Goal: Navigation & Orientation: Find specific page/section

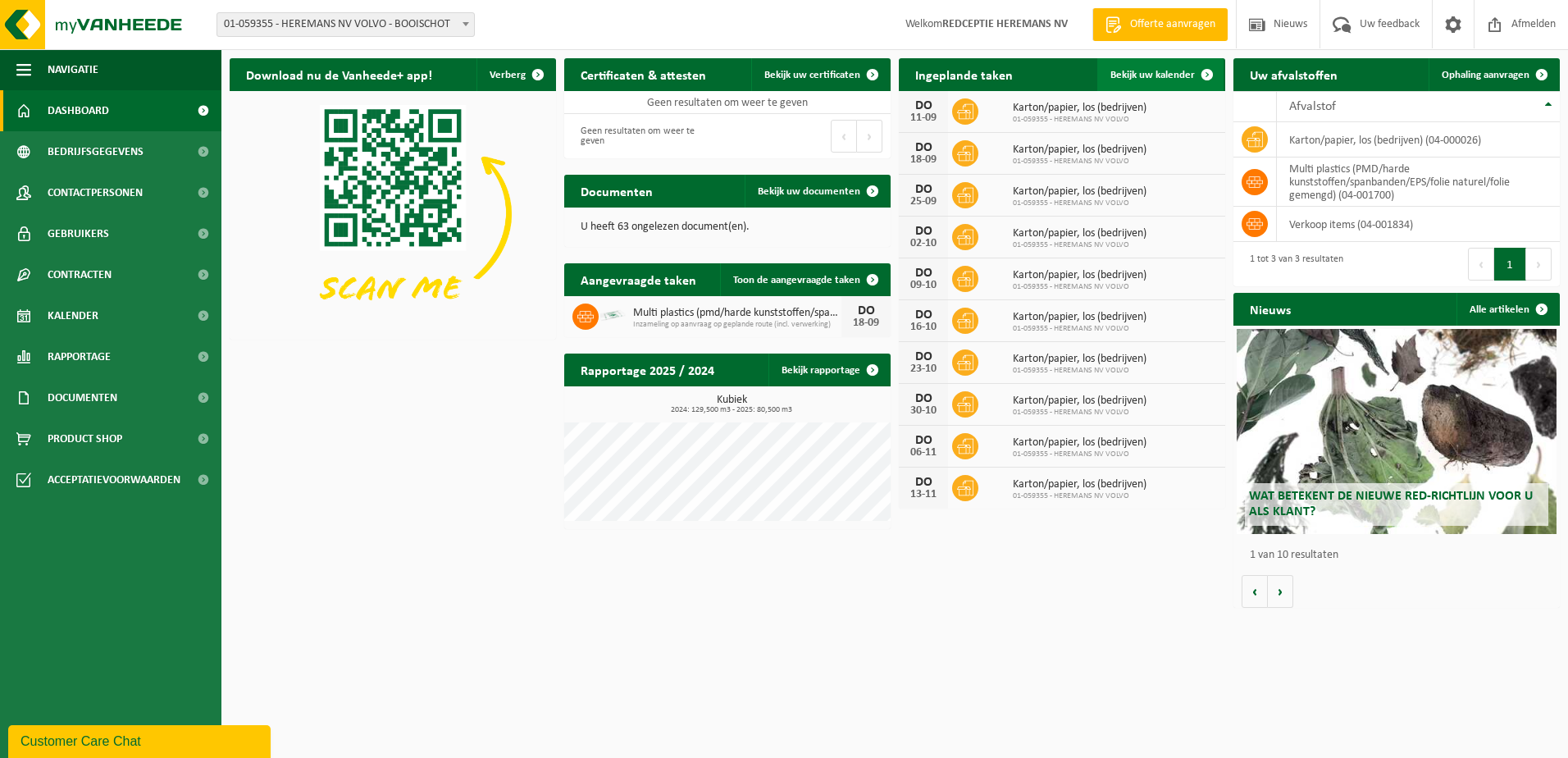
click at [1155, 79] on span "Bekijk uw kalender" at bounding box center [1153, 75] width 85 height 11
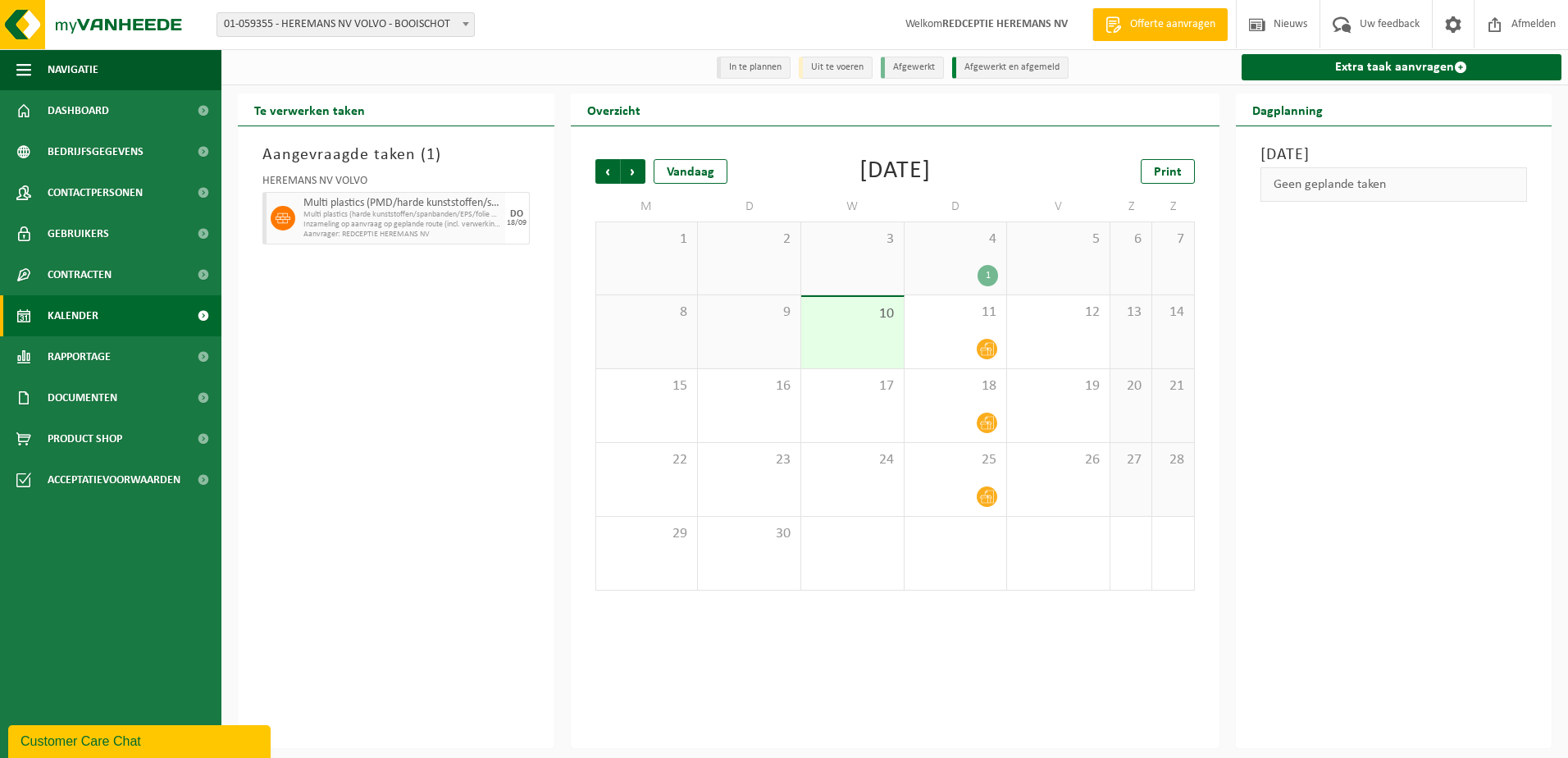
click at [370, 210] on span "Multi plastics (PMD/harde kunststoffen/spanbanden/EPS/folie naturel/folie gemen…" at bounding box center [402, 203] width 197 height 14
click at [278, 217] on icon at bounding box center [283, 218] width 14 height 10
click at [114, 354] on link "Rapportage" at bounding box center [111, 357] width 222 height 41
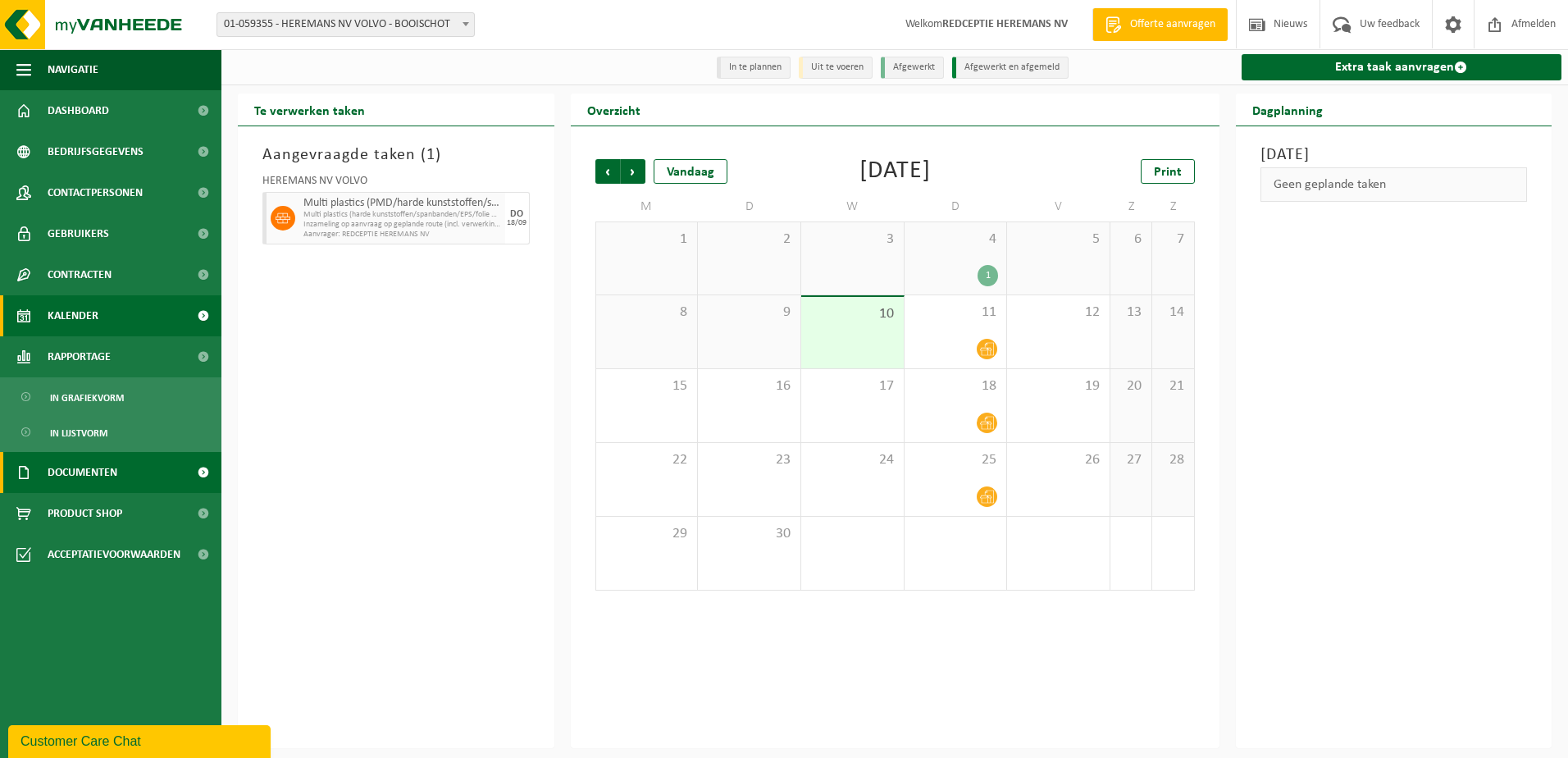
click at [80, 471] on span "Documenten" at bounding box center [82, 472] width 69 height 41
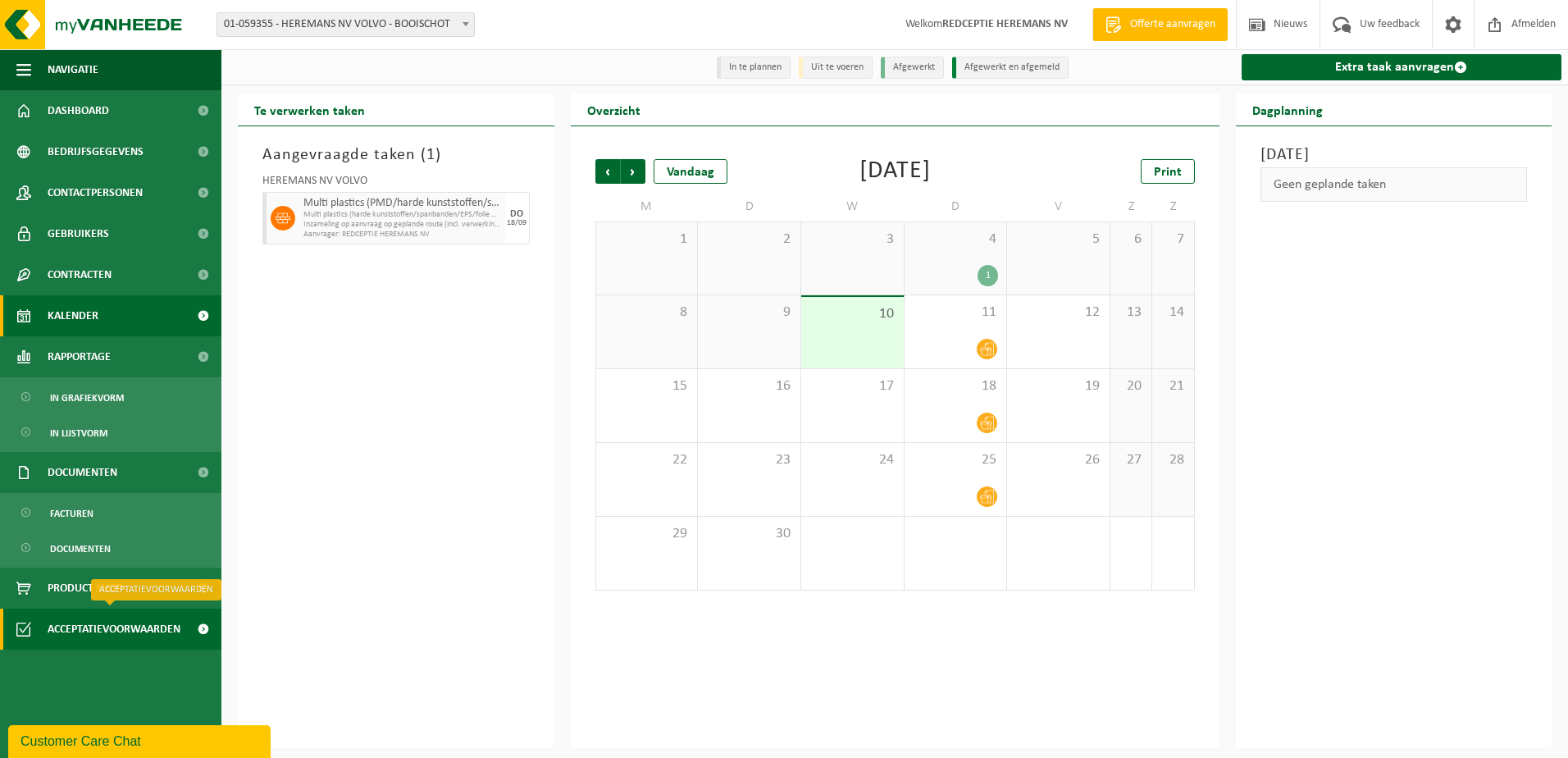
click at [75, 627] on span "Acceptatievoorwaarden" at bounding box center [114, 629] width 132 height 41
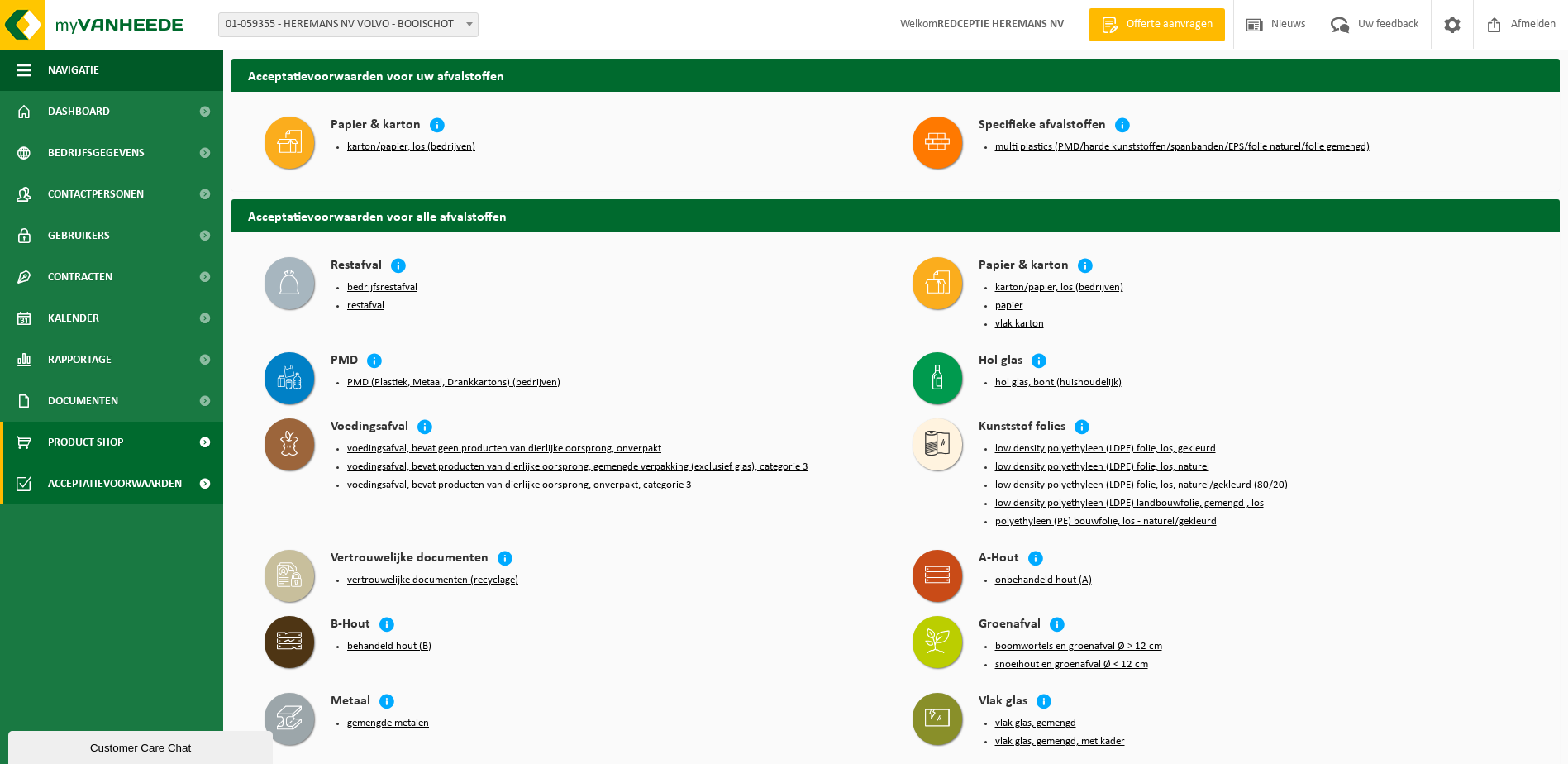
click at [89, 442] on span "Product Shop" at bounding box center [85, 442] width 75 height 42
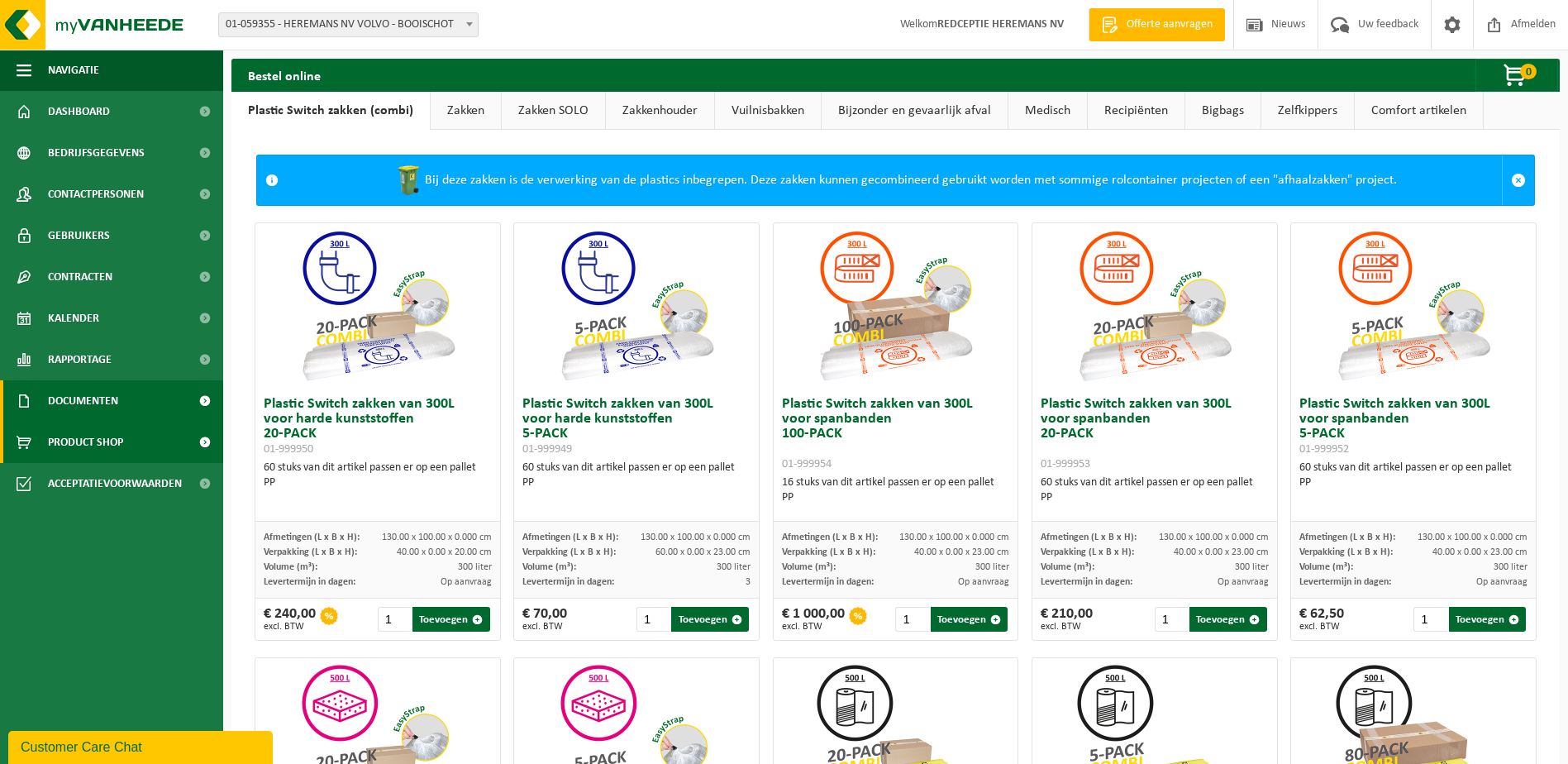
click at [100, 402] on span "Documenten" at bounding box center [83, 402] width 70 height 42
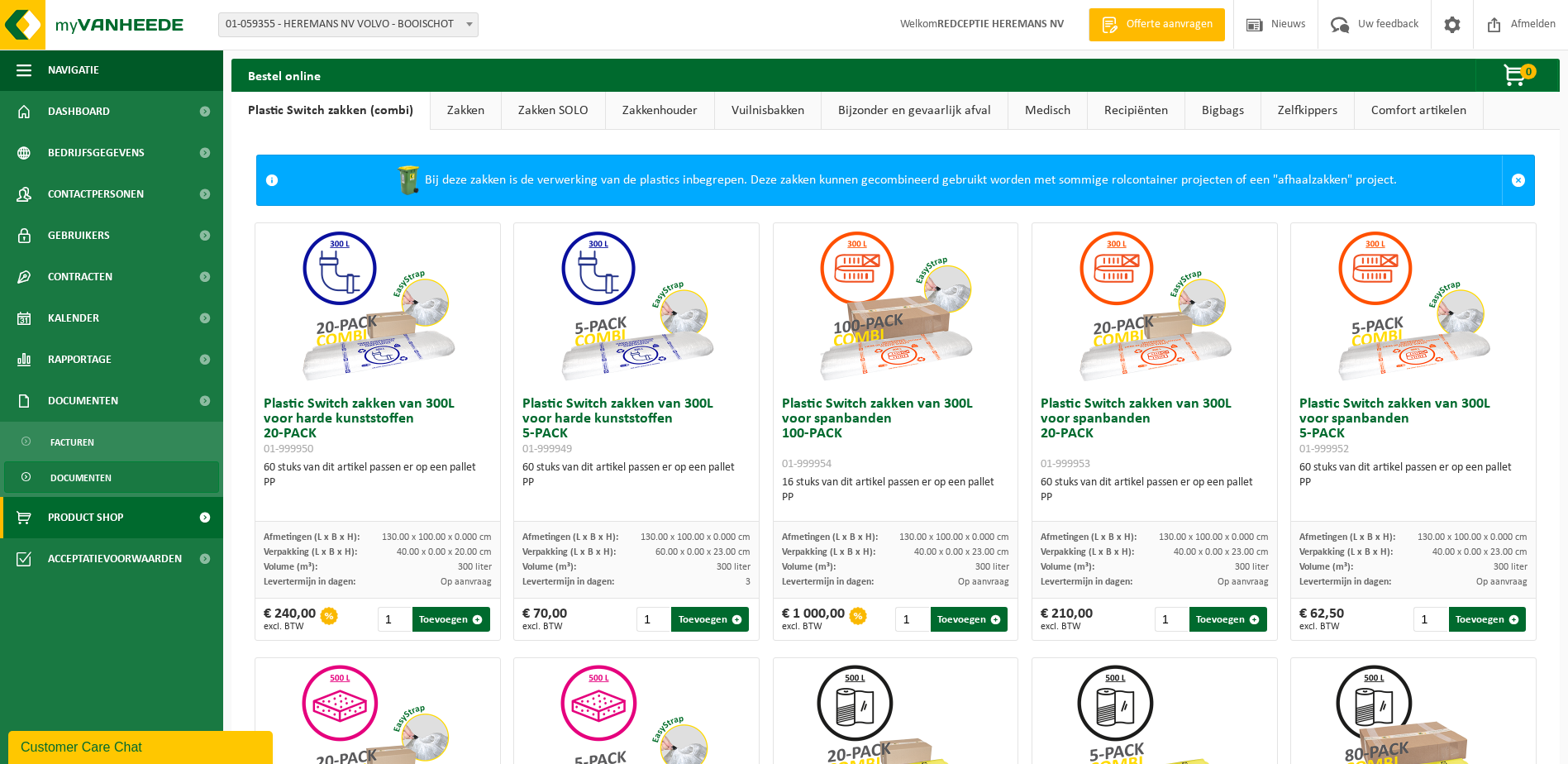
click at [91, 474] on span "Documenten" at bounding box center [81, 478] width 61 height 32
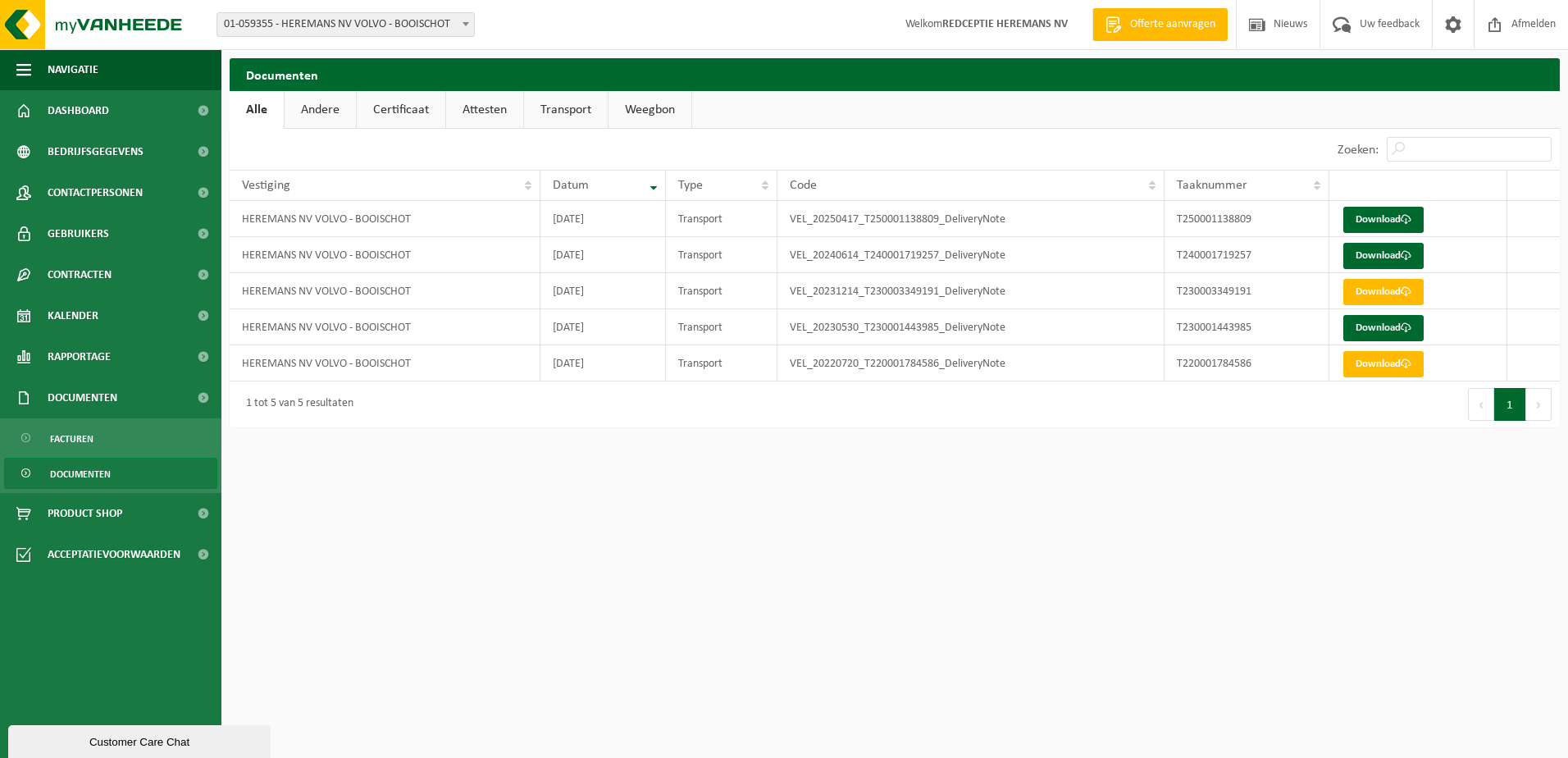
click at [325, 119] on link "Andere" at bounding box center [320, 110] width 71 height 38
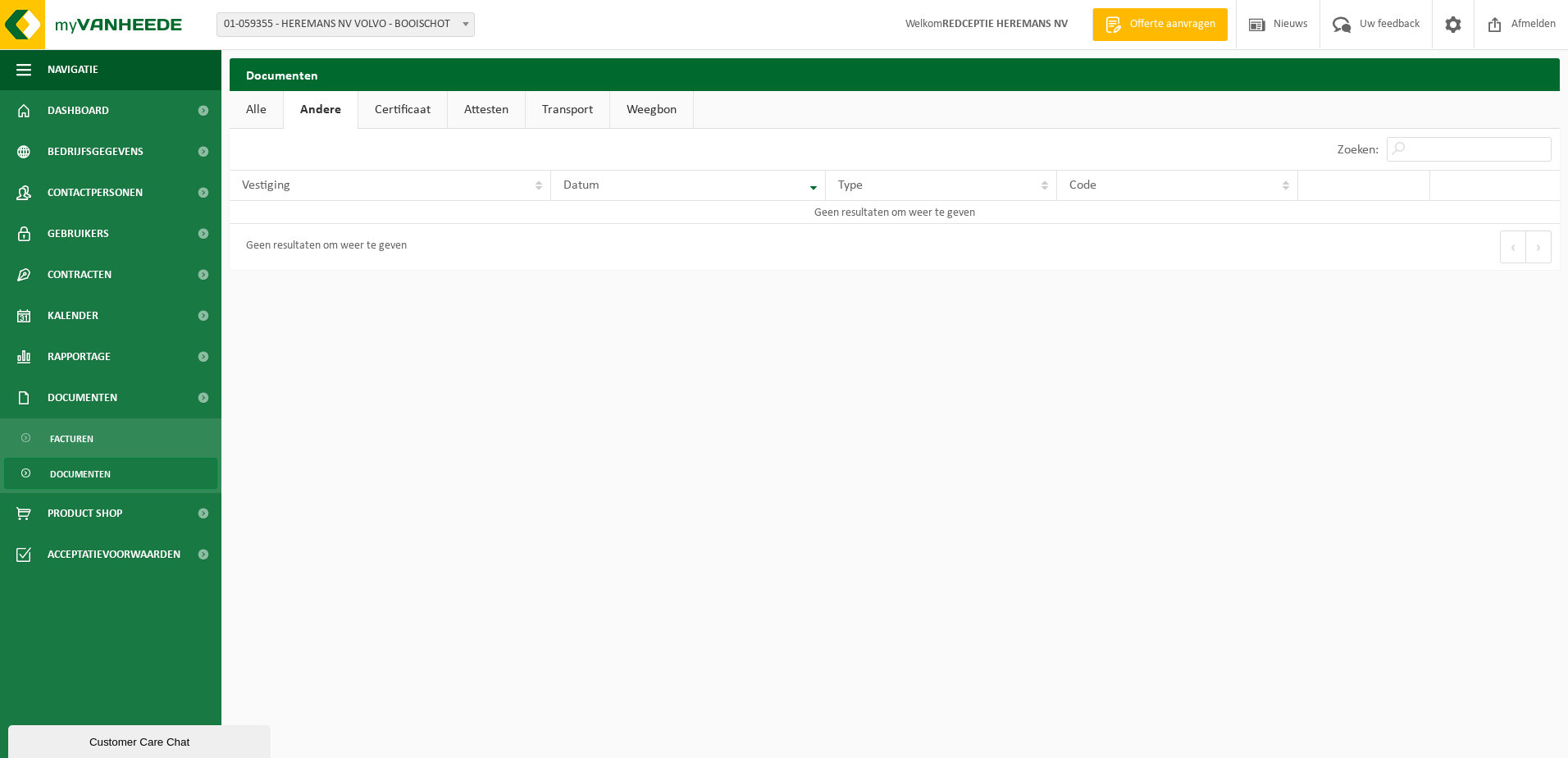
click at [400, 111] on link "Certificaat" at bounding box center [403, 110] width 88 height 38
click at [492, 110] on link "Attesten" at bounding box center [485, 110] width 77 height 38
click at [572, 110] on link "Transport" at bounding box center [568, 110] width 84 height 38
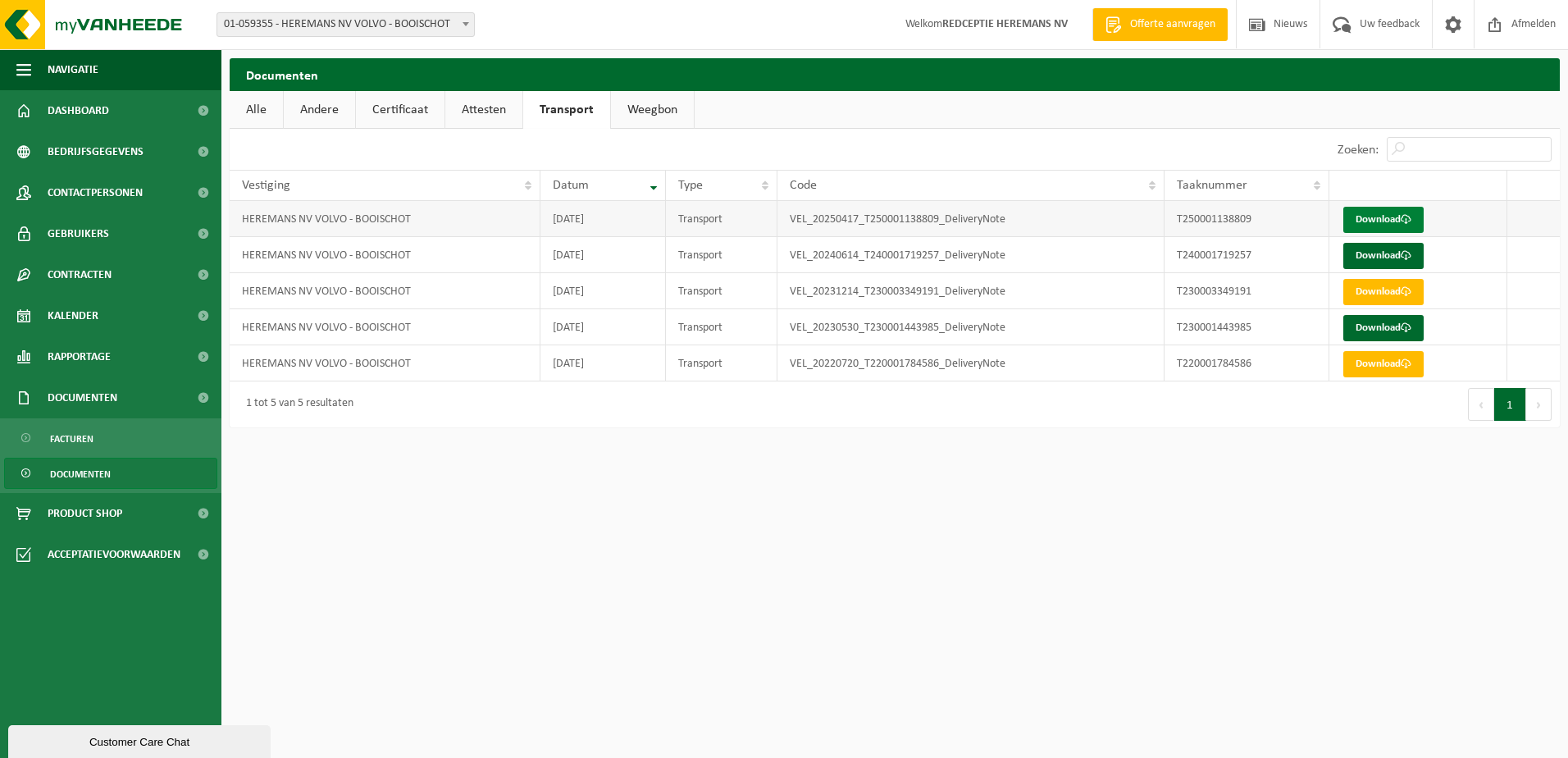
click at [1399, 217] on link "Download" at bounding box center [1383, 219] width 80 height 26
click at [111, 348] on span "Rapportage" at bounding box center [79, 357] width 63 height 41
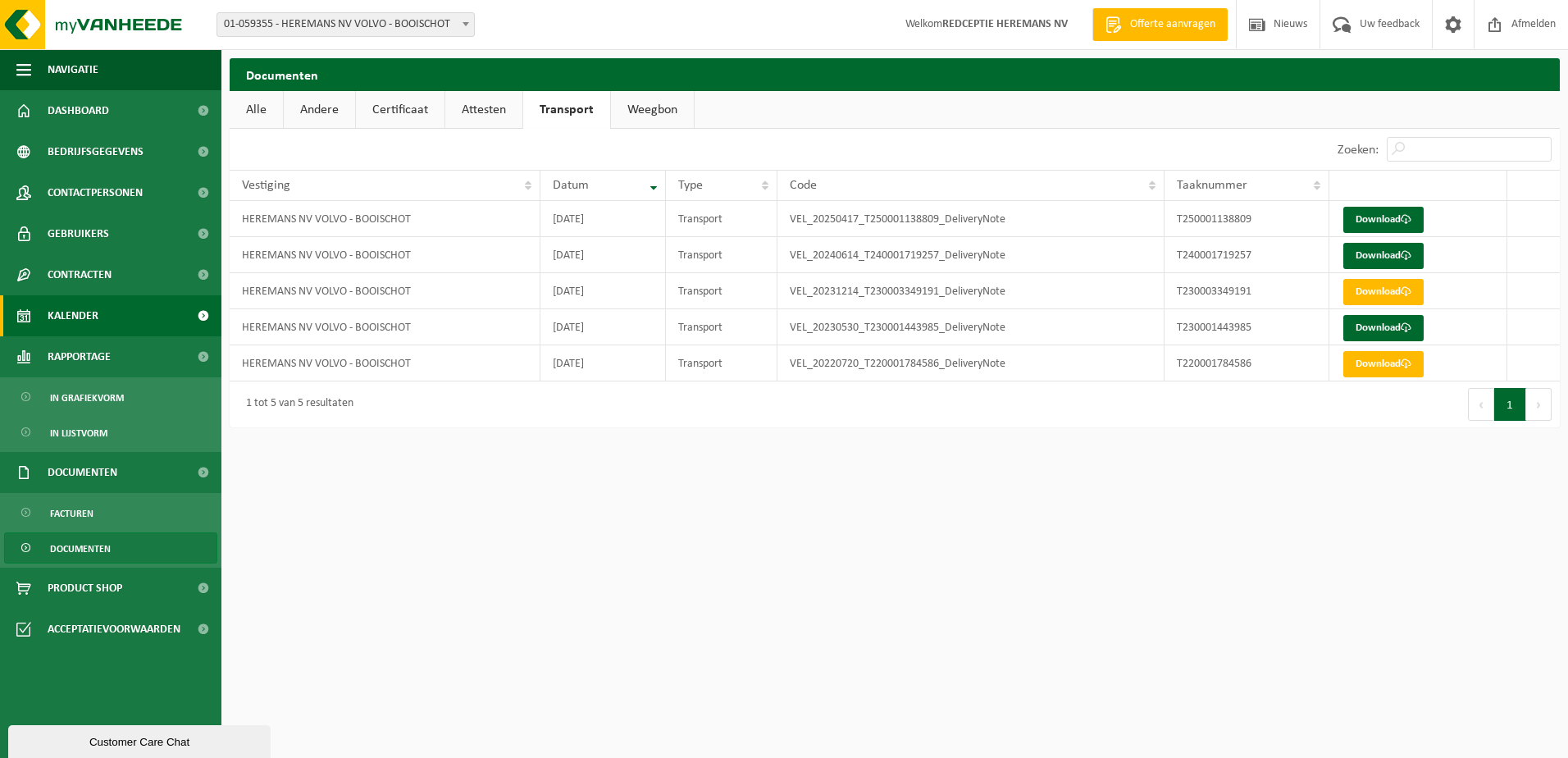
click at [99, 315] on link "Kalender" at bounding box center [111, 316] width 222 height 41
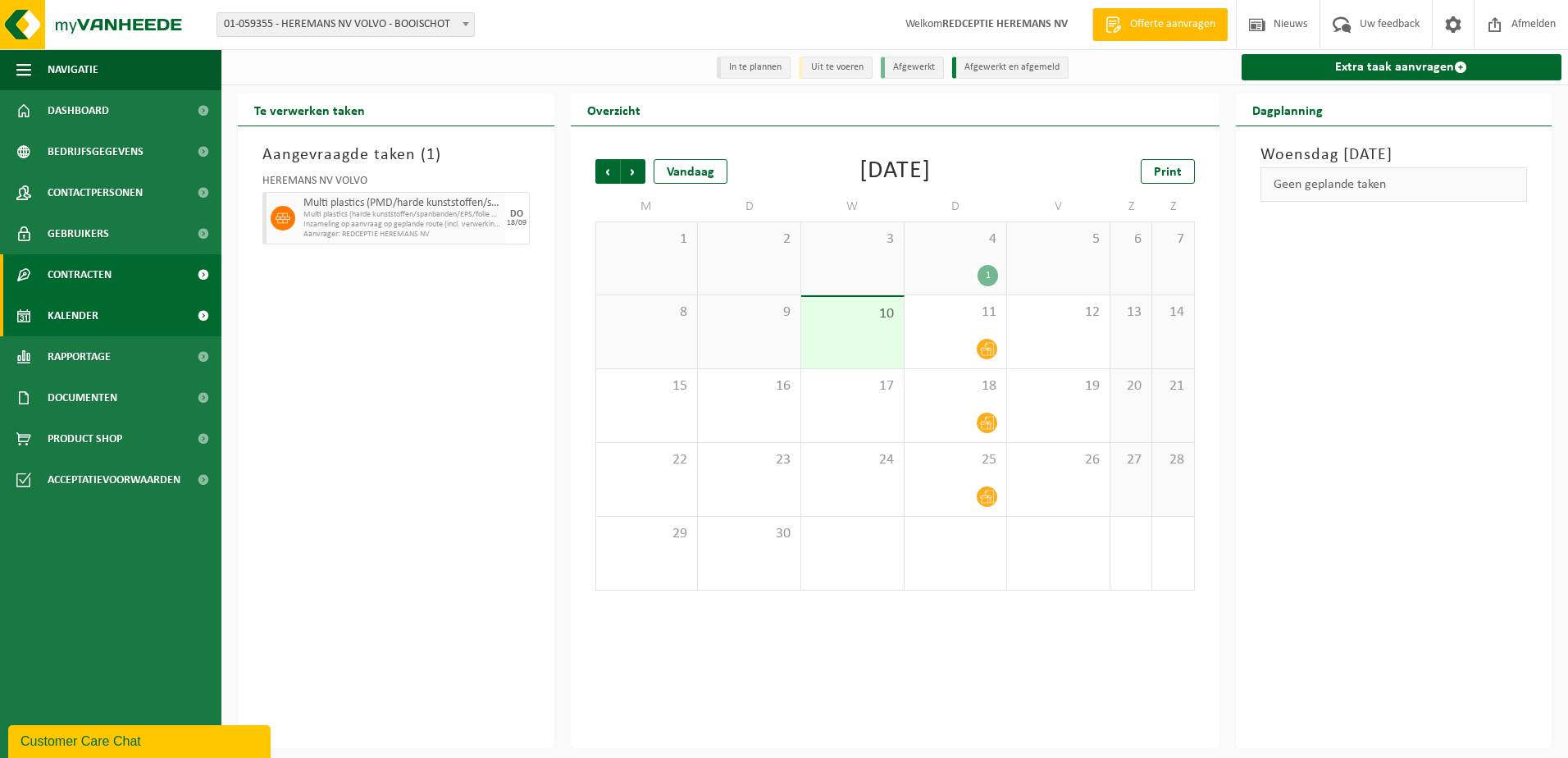
click at [88, 273] on span "Contracten" at bounding box center [79, 275] width 64 height 41
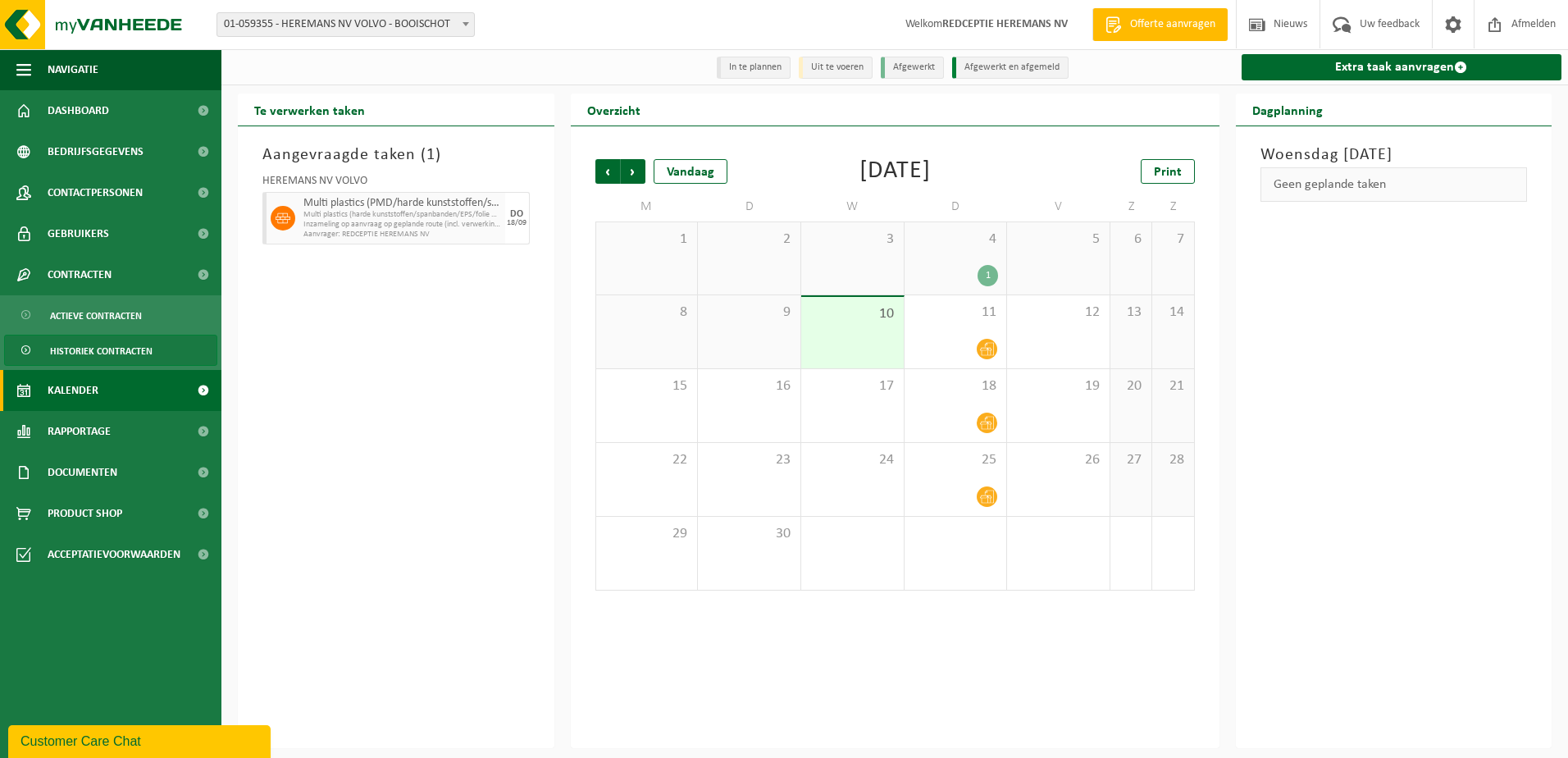
click at [78, 350] on span "Historiek contracten" at bounding box center [102, 351] width 103 height 32
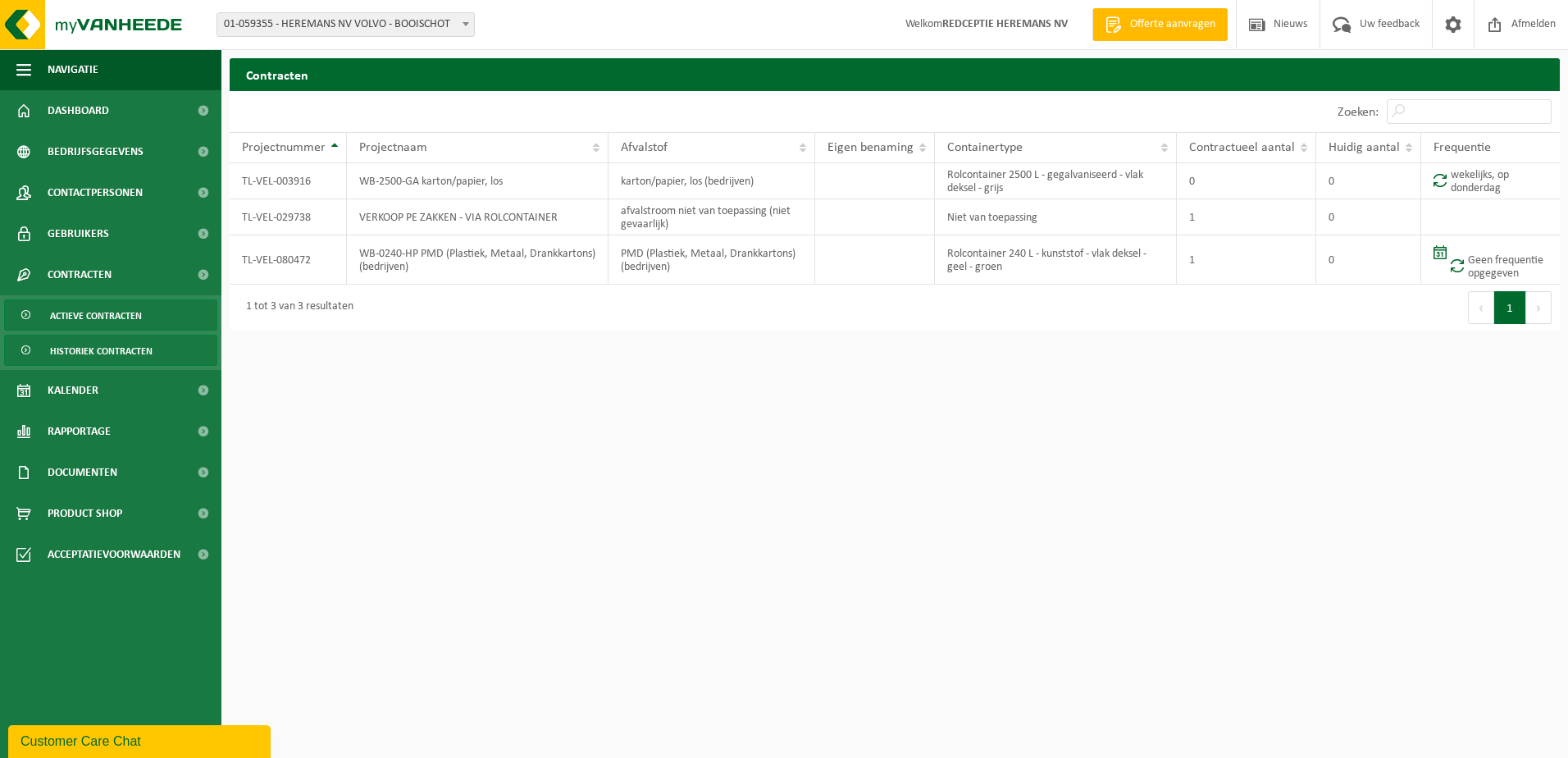
click at [127, 315] on span "Actieve contracten" at bounding box center [96, 315] width 92 height 32
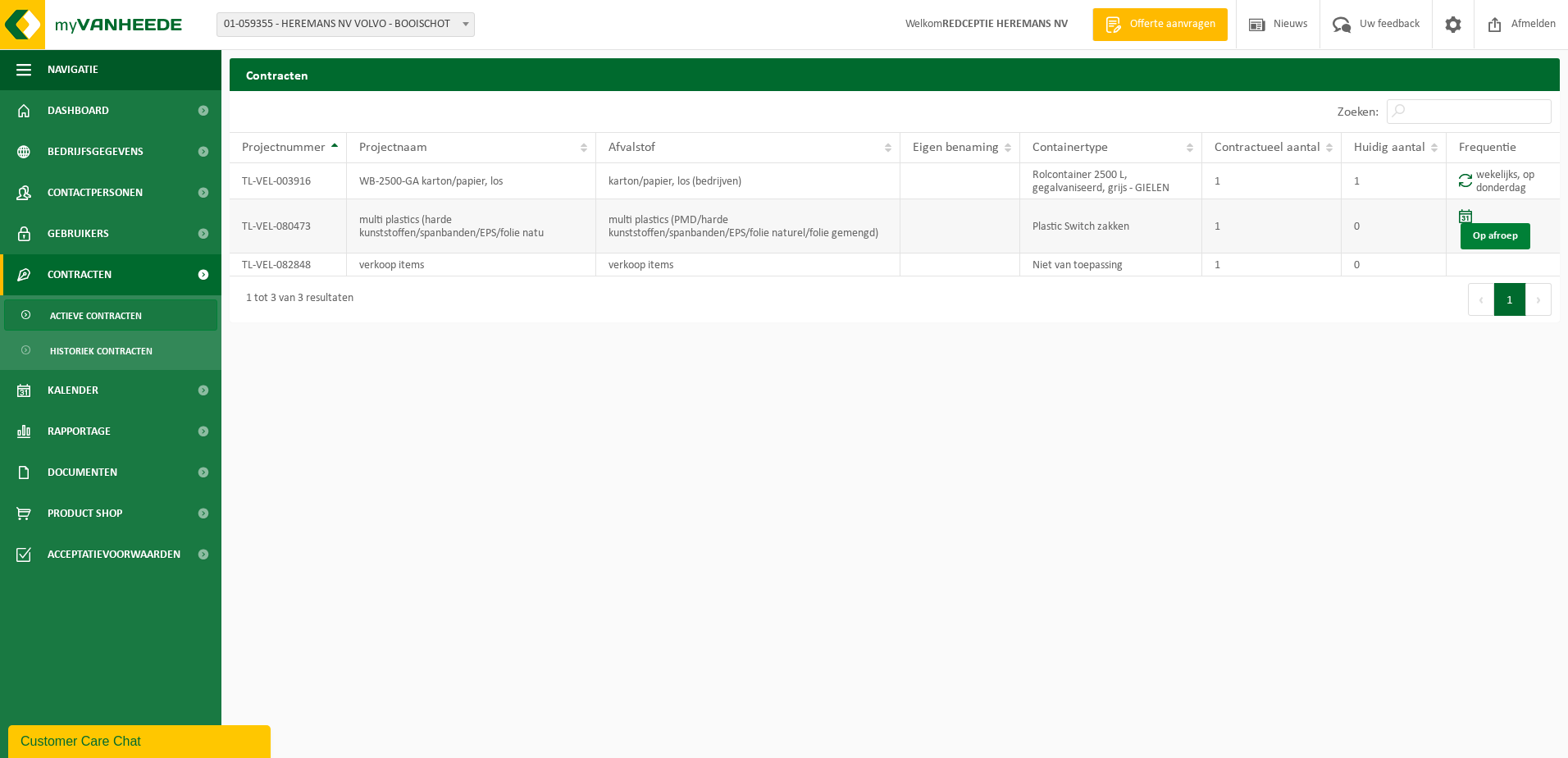
click at [1492, 235] on link "Op afroep" at bounding box center [1495, 236] width 69 height 26
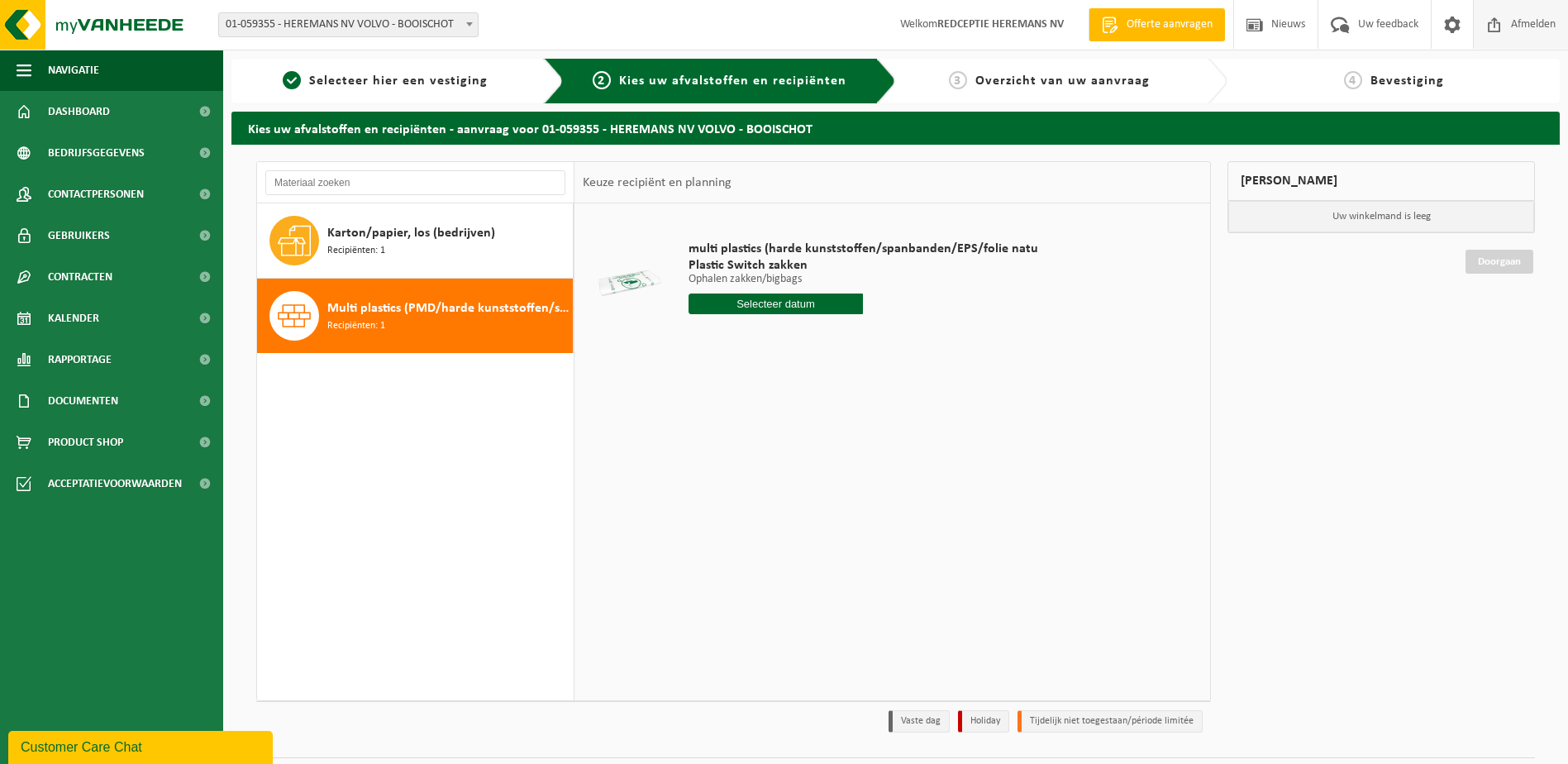
click at [1541, 23] on span "Afmelden" at bounding box center [1533, 25] width 53 height 49
